Goal: Browse casually: Explore the website without a specific task or goal

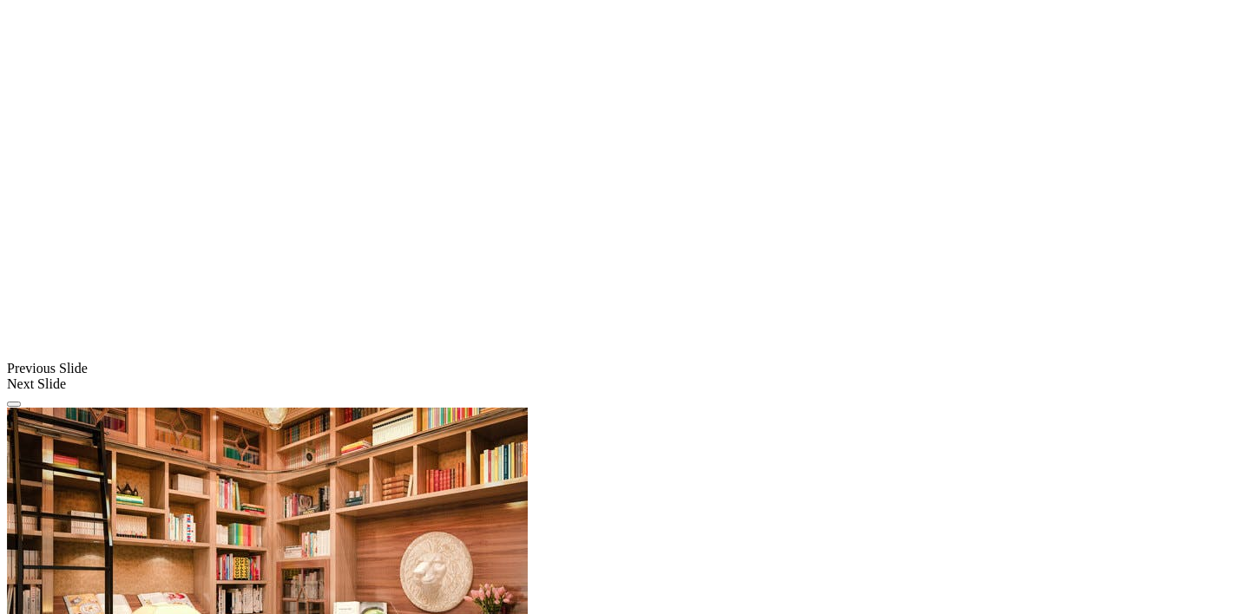
scroll to position [1281, 0]
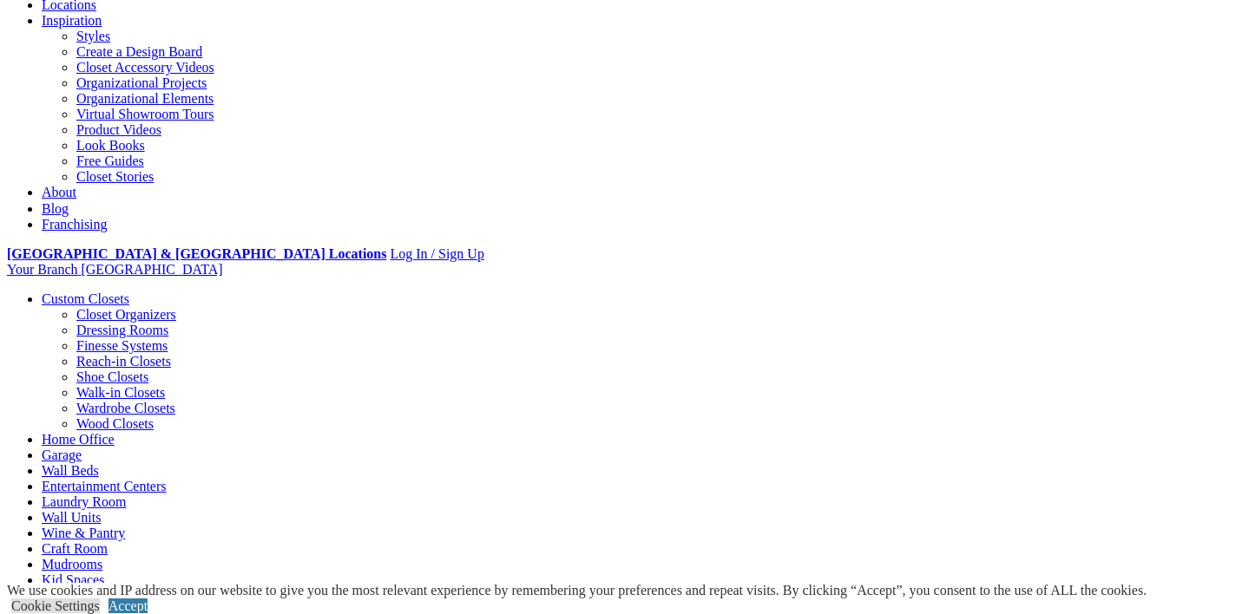
scroll to position [288, 0]
